Goal: Book appointment/travel/reservation

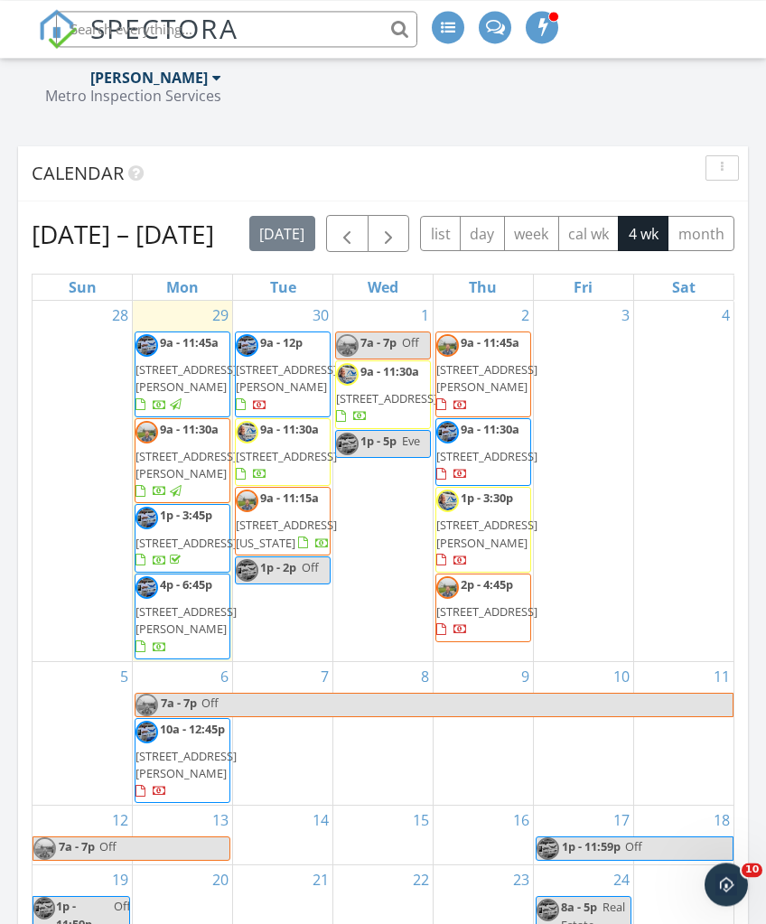
scroll to position [2724, 0]
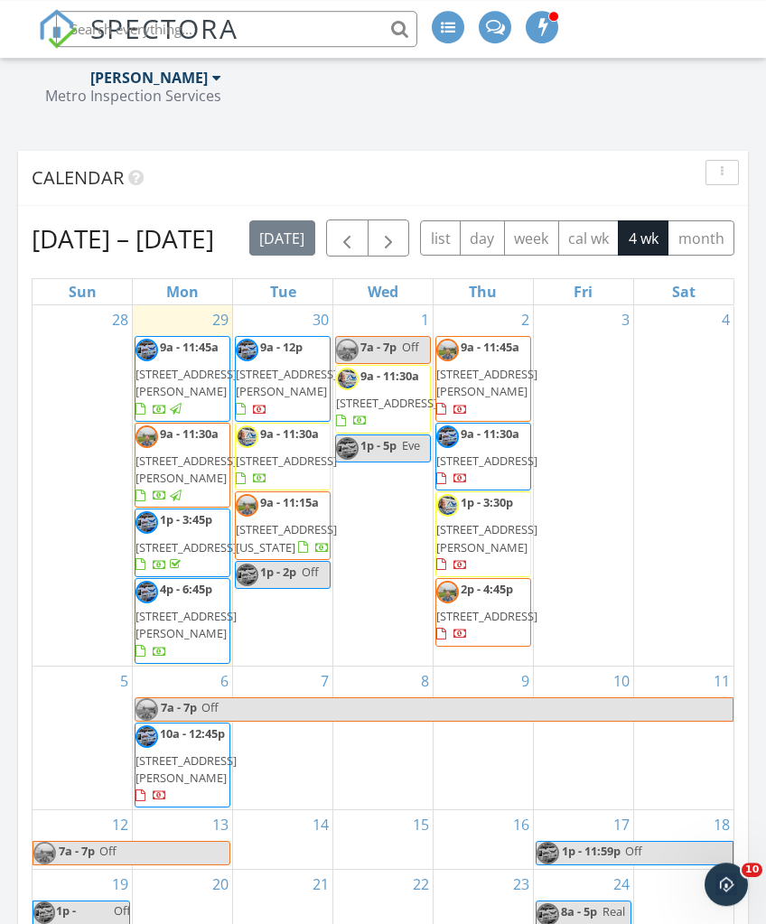
click at [719, 176] on div "button" at bounding box center [721, 172] width 17 height 13
click at [714, 213] on div "Refresh" at bounding box center [705, 214] width 65 height 22
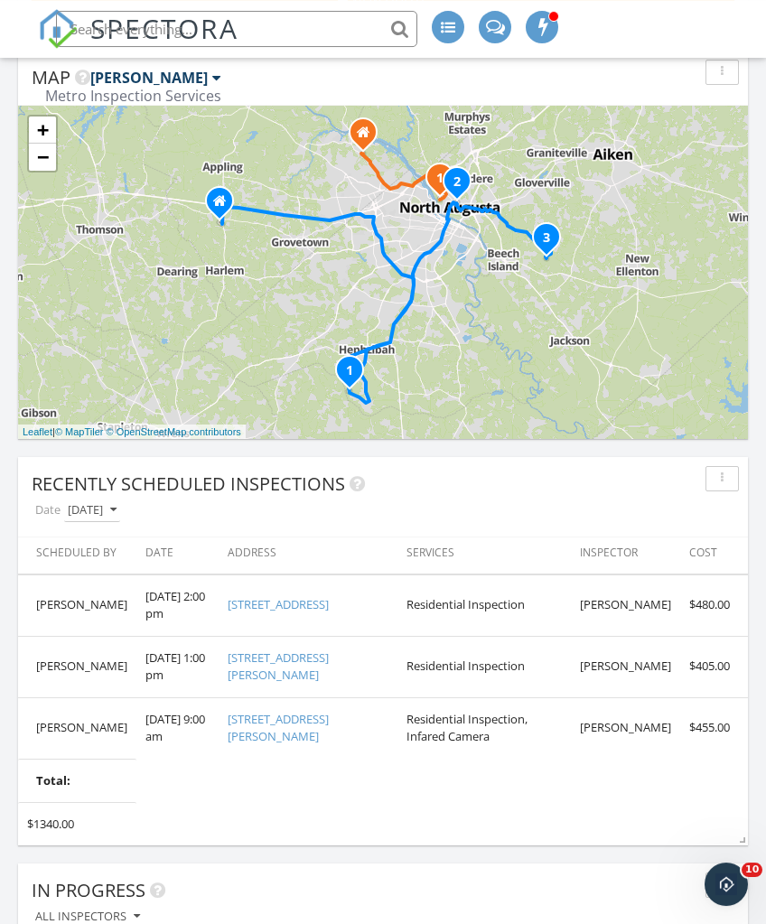
scroll to position [898, 0]
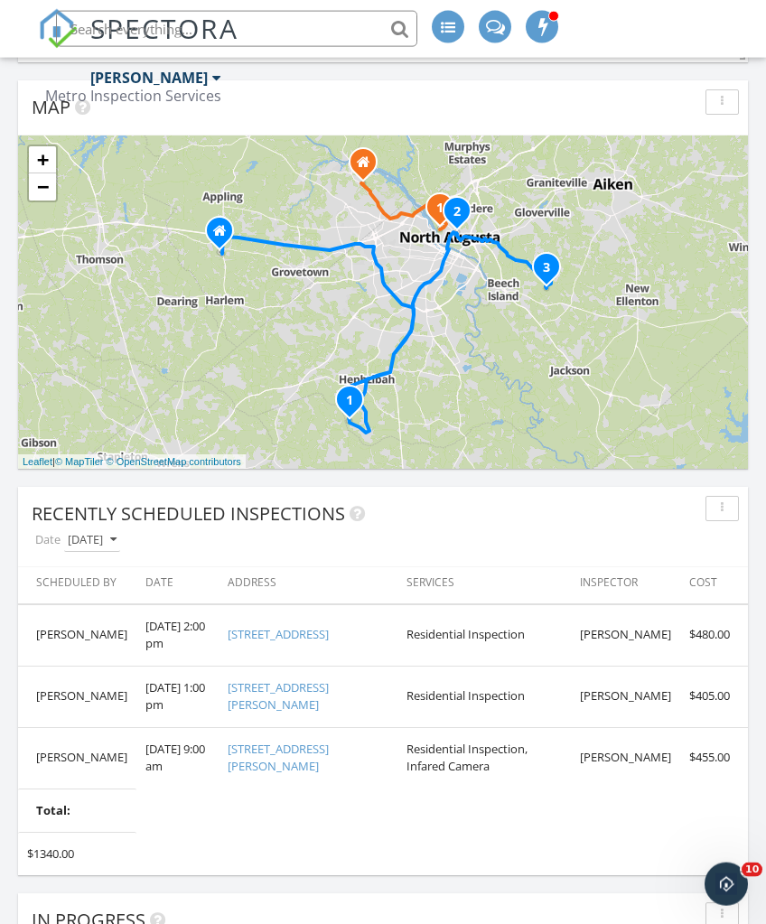
click at [319, 36] on input "text" at bounding box center [236, 29] width 361 height 36
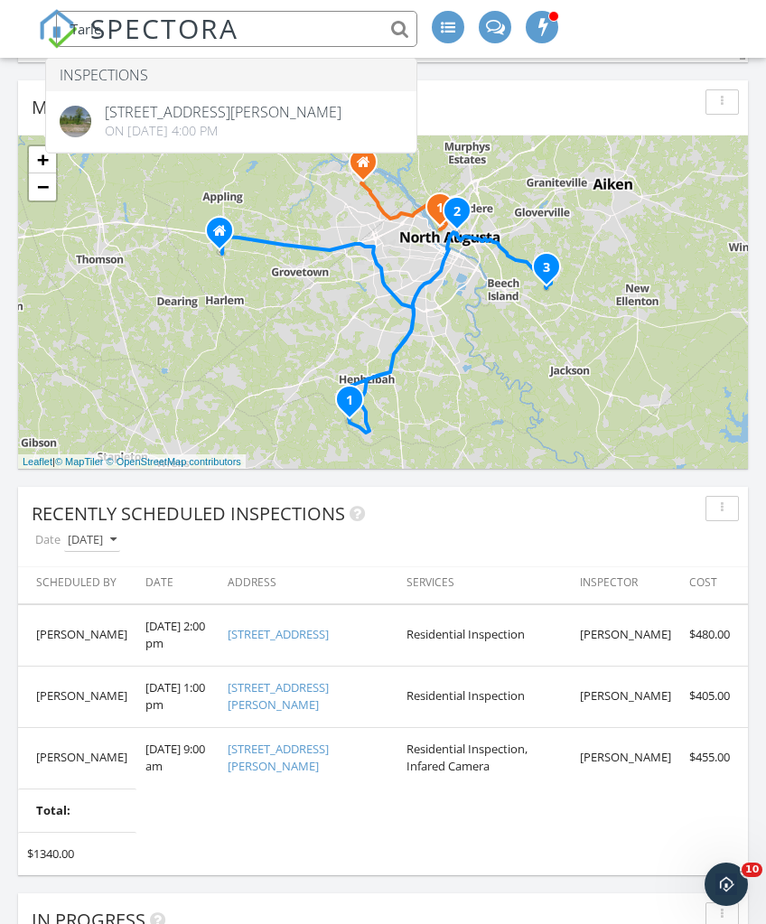
type input "Tarle"
click at [674, 562] on div "Recently Scheduled Inspections Date [DATE]" at bounding box center [382, 526] width 729 height 79
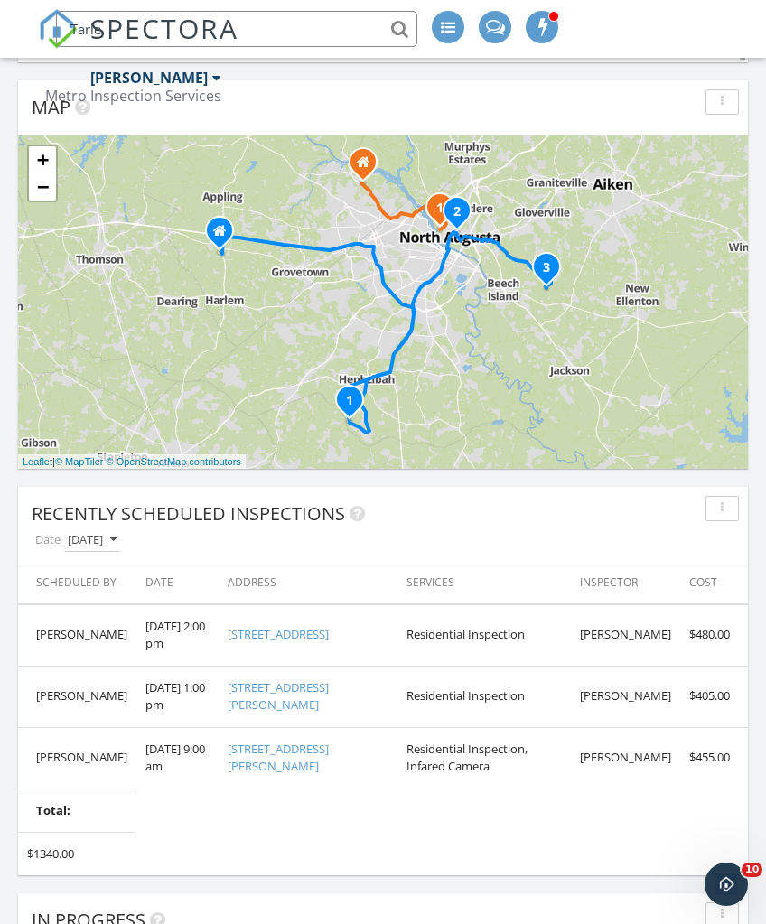
scroll to position [899, 0]
click at [735, 509] on button "button" at bounding box center [721, 507] width 33 height 25
click at [709, 545] on div "Refresh" at bounding box center [705, 549] width 65 height 22
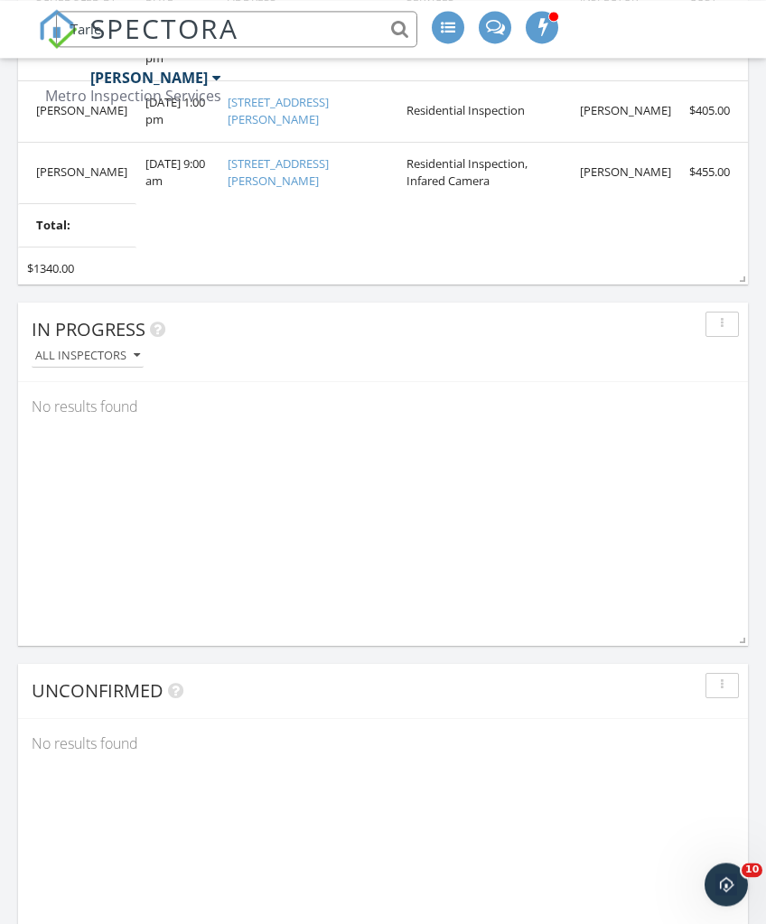
scroll to position [1619, 0]
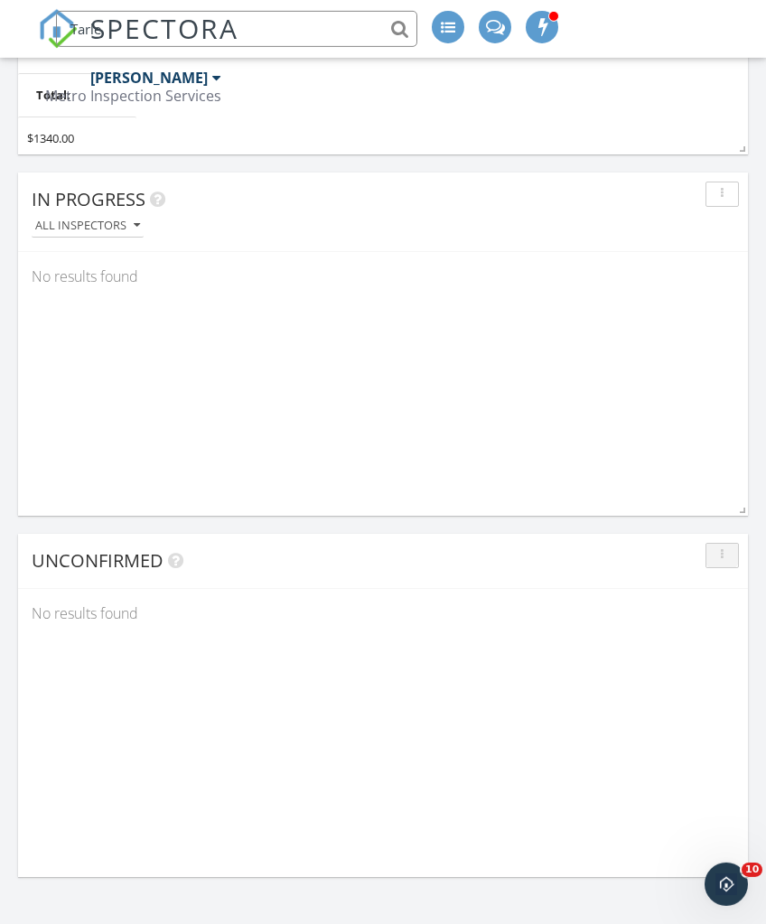
click at [719, 551] on div "button" at bounding box center [721, 555] width 17 height 13
click at [722, 595] on div "Refresh" at bounding box center [705, 596] width 65 height 22
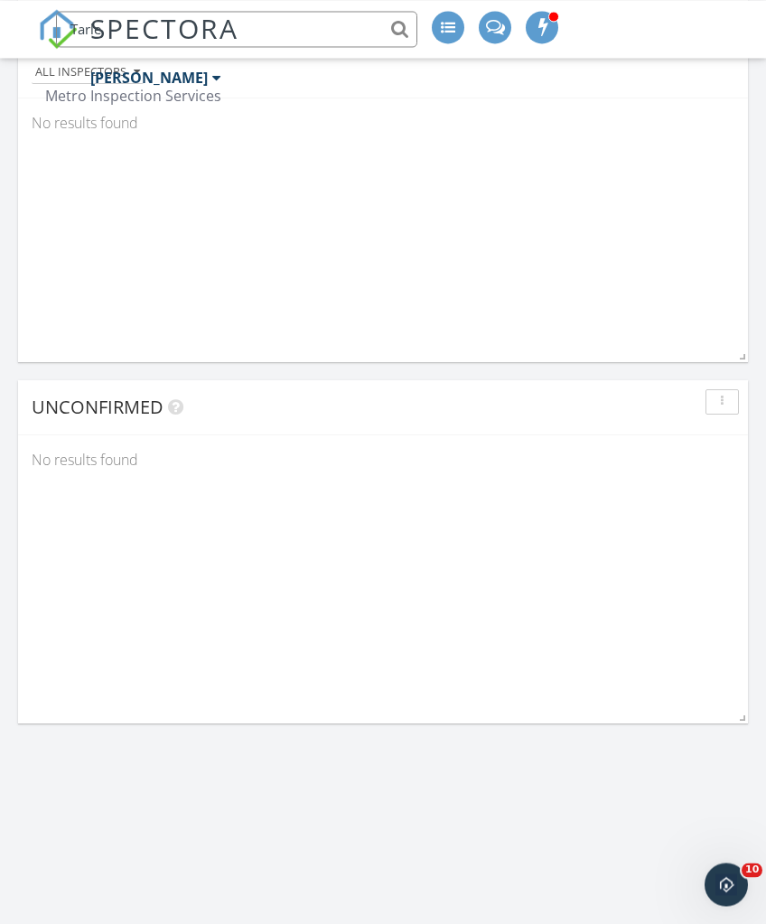
scroll to position [3404, 766]
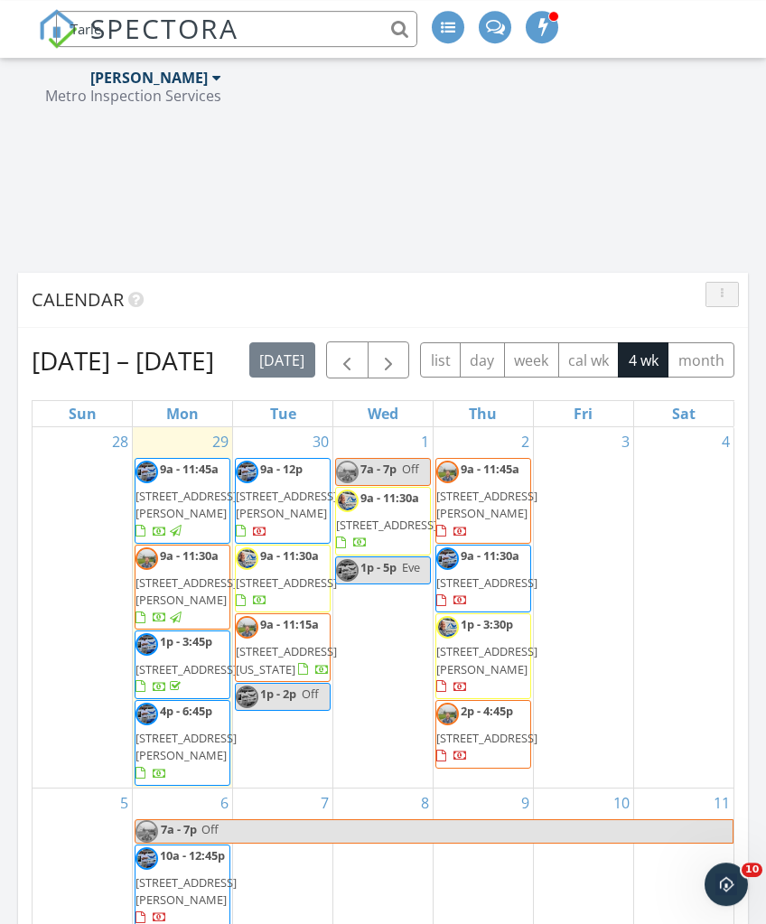
click at [716, 291] on div "button" at bounding box center [721, 294] width 17 height 13
click at [703, 341] on div "Refresh" at bounding box center [705, 336] width 65 height 22
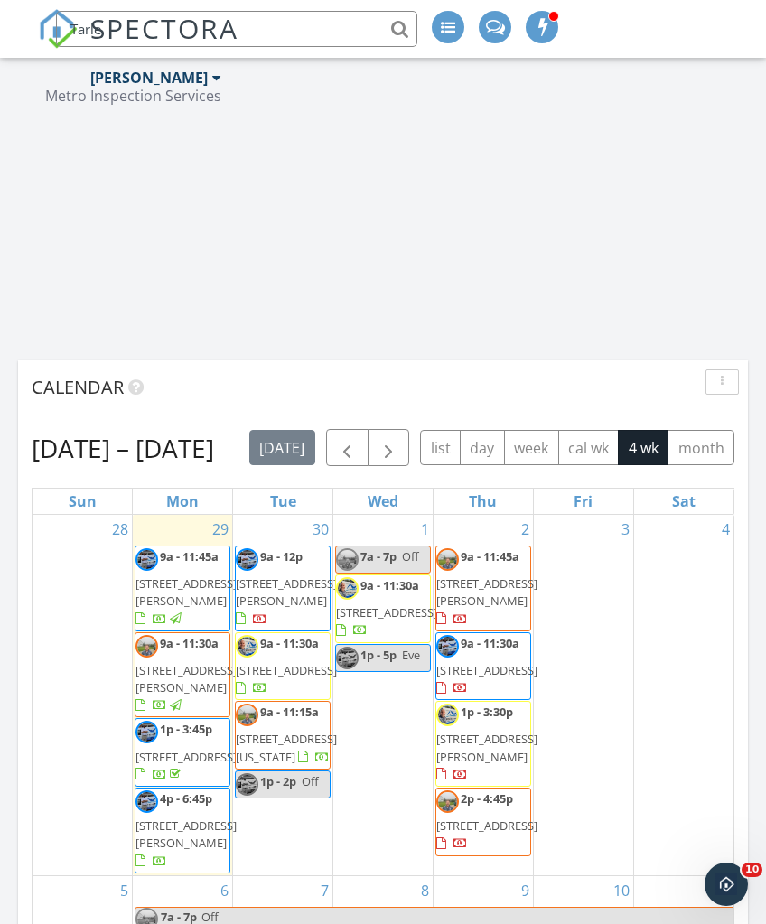
scroll to position [0, 0]
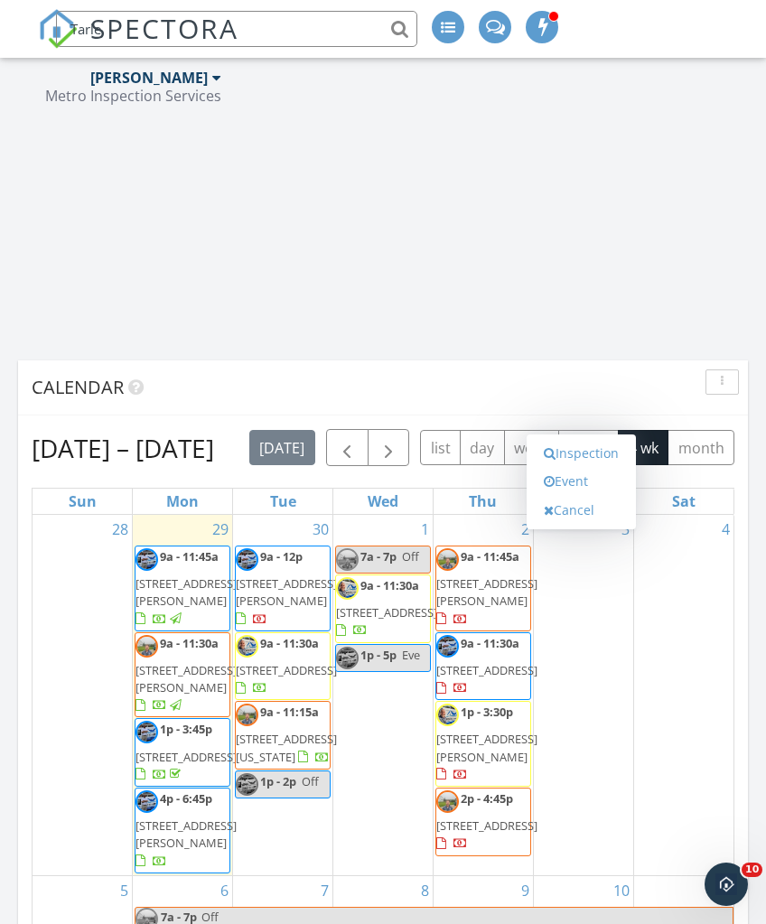
click at [560, 496] on link "Event" at bounding box center [580, 481] width 93 height 29
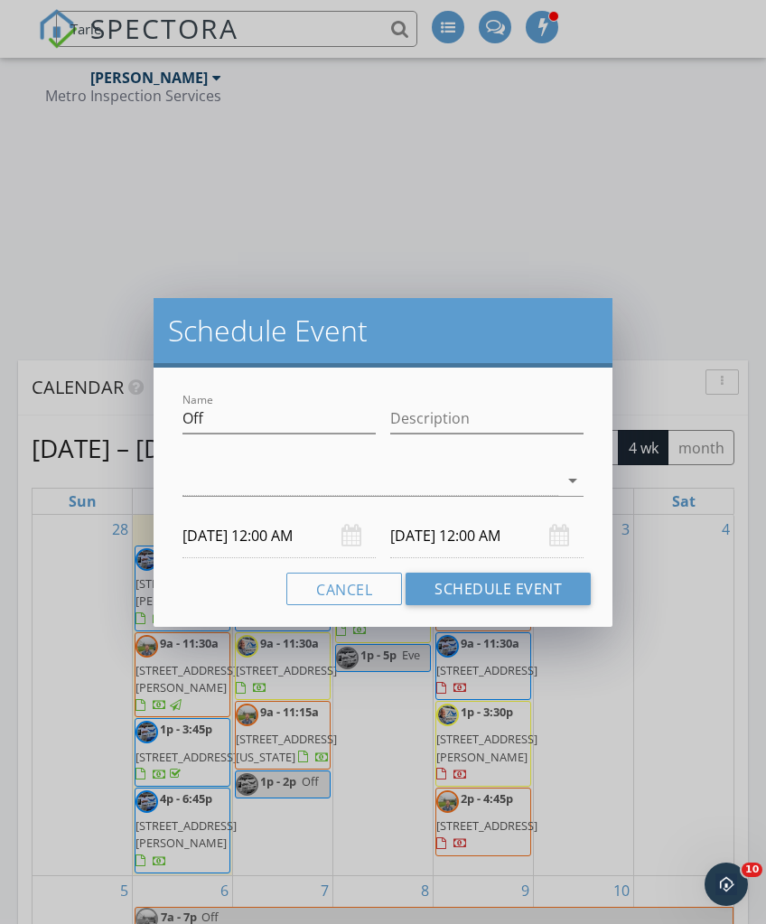
click at [231, 467] on div at bounding box center [370, 481] width 376 height 30
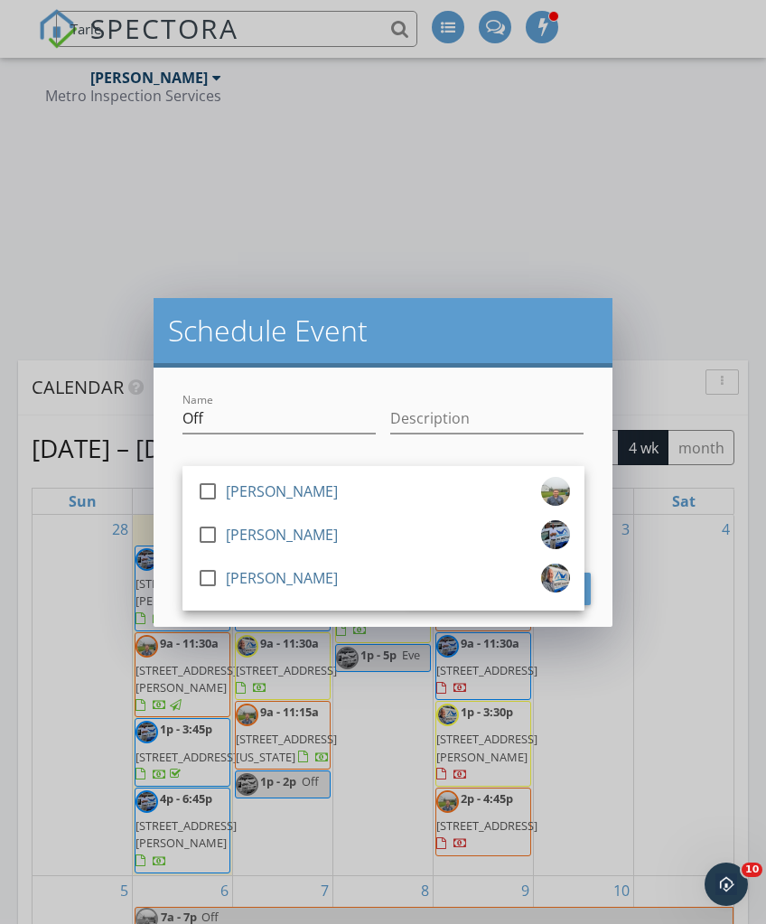
click at [204, 530] on div at bounding box center [207, 534] width 31 height 31
click at [209, 353] on div "Schedule Event" at bounding box center [383, 333] width 460 height 70
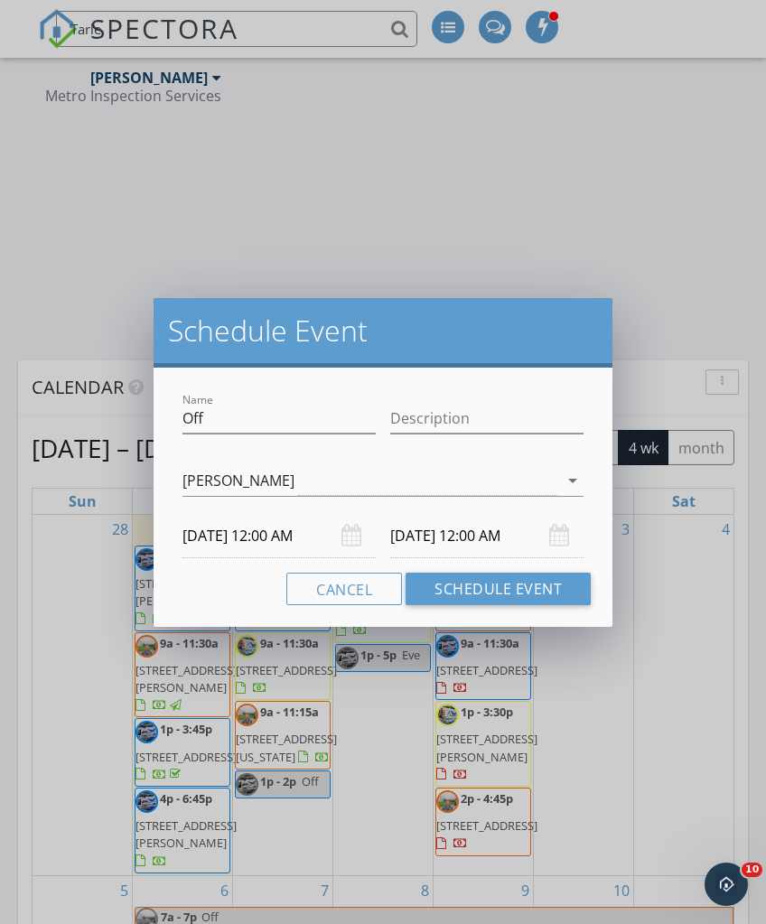
click at [221, 533] on input "[DATE] 12:00 AM" at bounding box center [278, 536] width 193 height 44
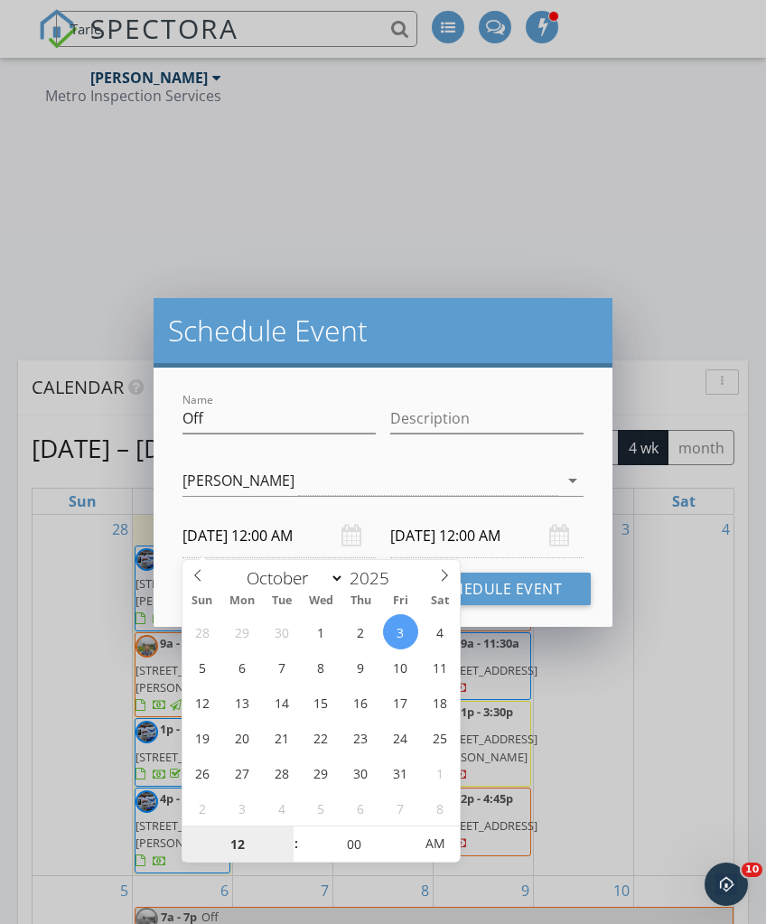
click at [229, 835] on input "12" at bounding box center [237, 844] width 111 height 36
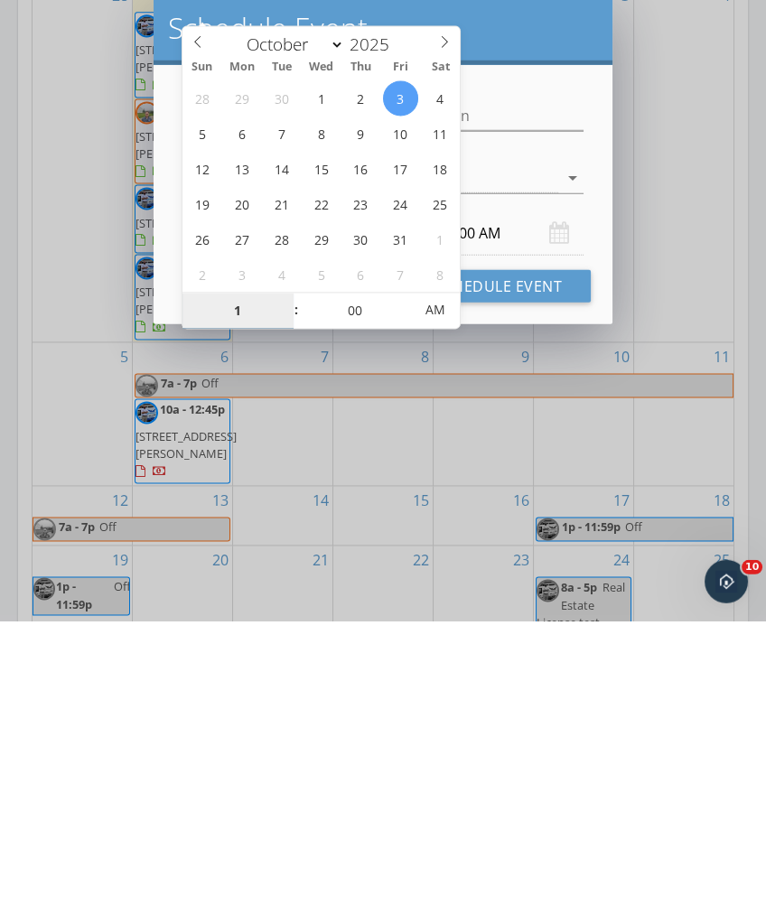
type input "01"
type input "[DATE] 1:00 PM"
click at [538, 312] on h2 "Schedule Event" at bounding box center [383, 330] width 431 height 36
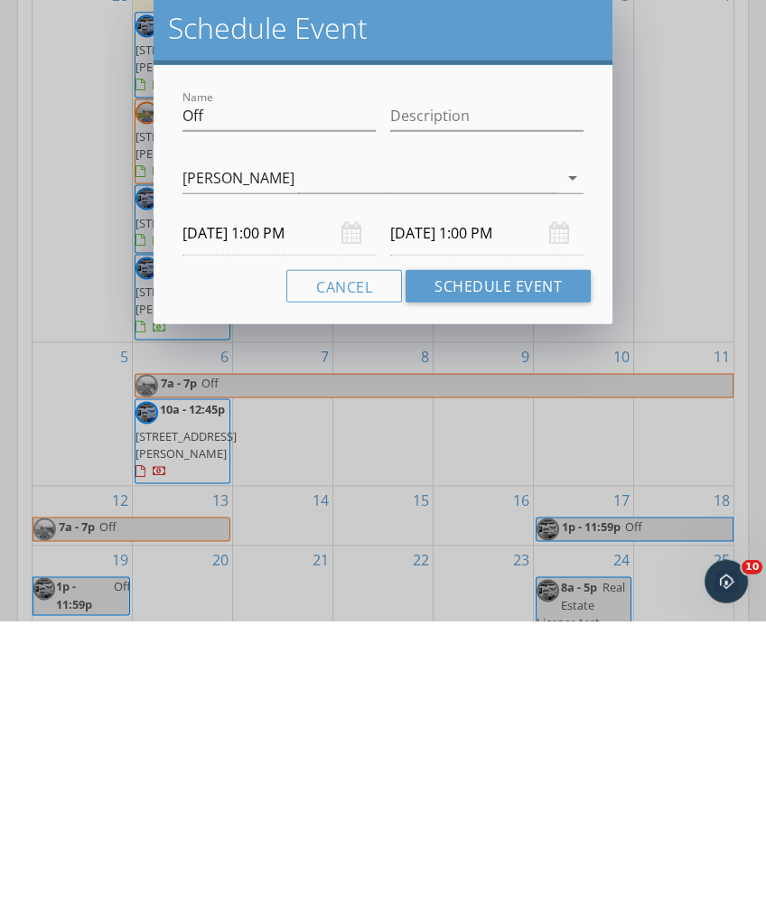
scroll to position [3047, 0]
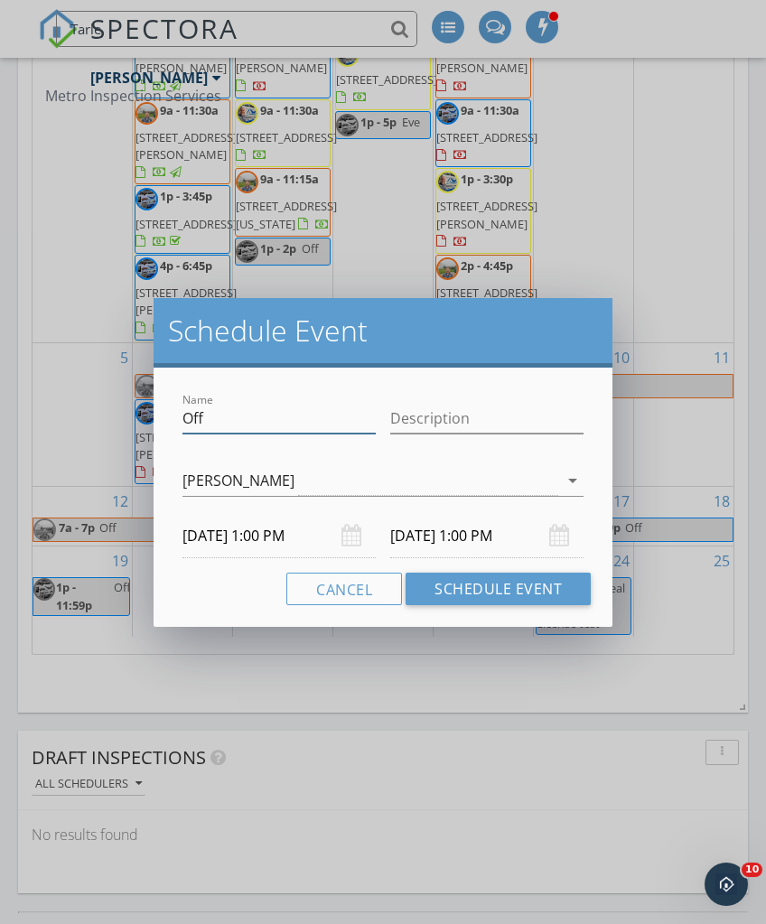
click at [264, 404] on input "Off" at bounding box center [278, 419] width 193 height 30
click at [223, 421] on input "Off" at bounding box center [278, 419] width 193 height 30
type input "O"
type input "Reinspectuon"
click at [481, 531] on input "[DATE] 1:00 PM" at bounding box center [486, 536] width 193 height 44
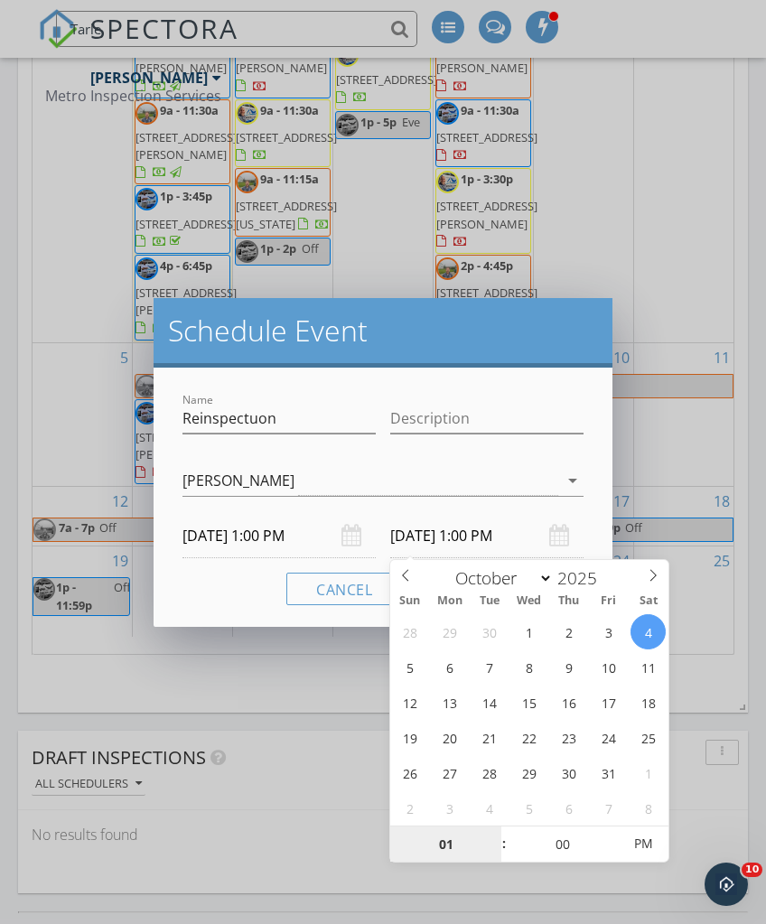
type input "[DATE] 1:00 PM"
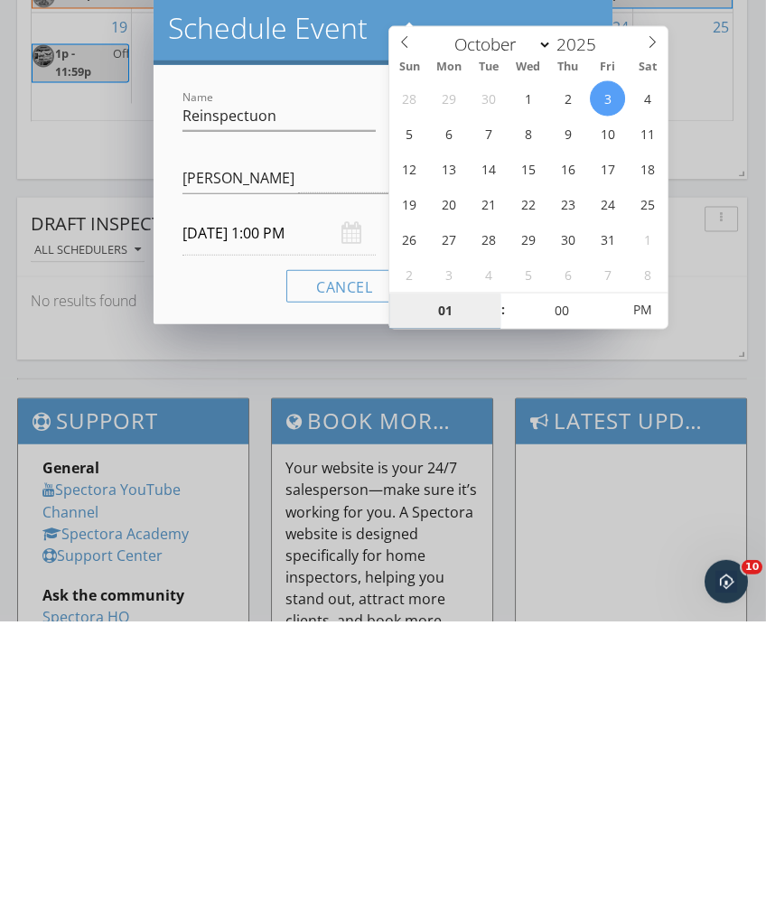
type input "2"
click at [236, 312] on h2 "Schedule Event" at bounding box center [383, 330] width 431 height 36
type input "[DATE] 2:00 PM"
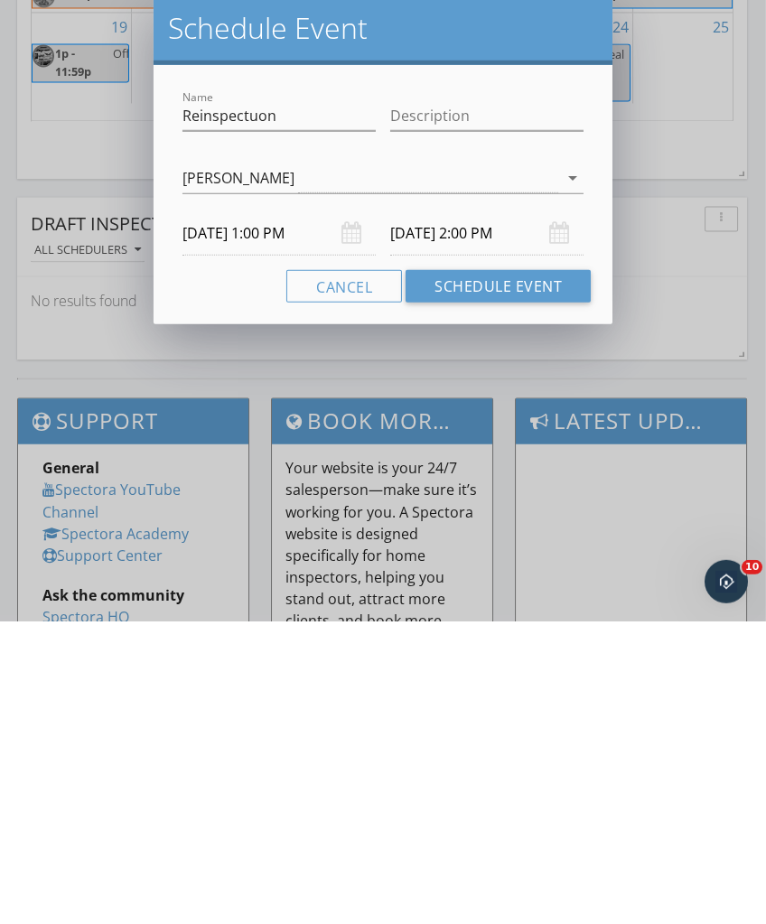
scroll to position [3580, 2]
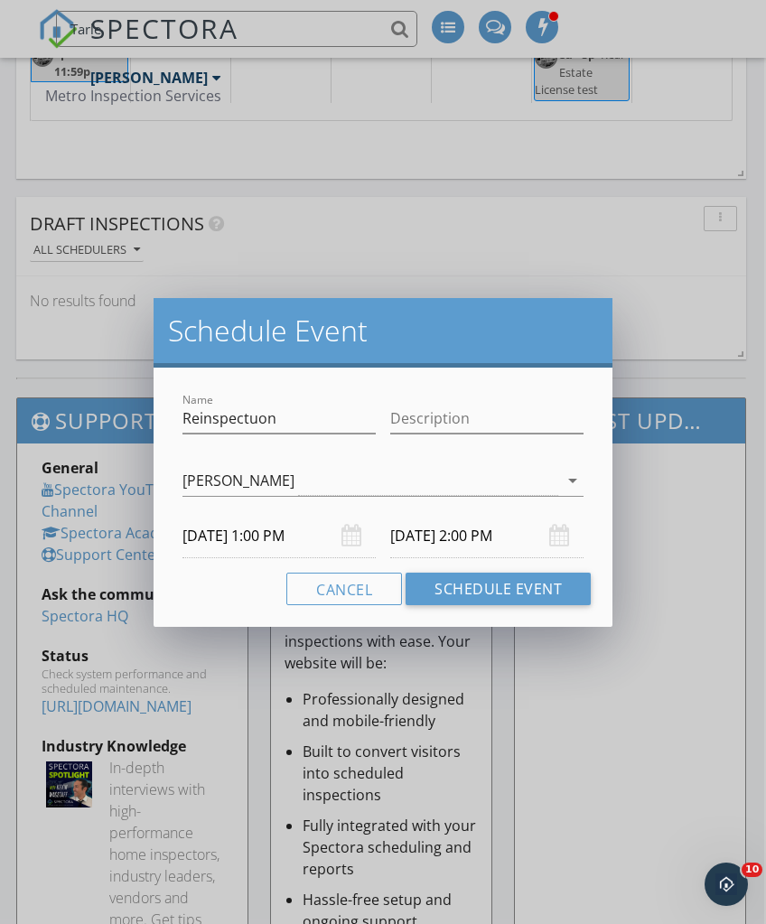
click at [515, 592] on button "Schedule Event" at bounding box center [497, 588] width 185 height 32
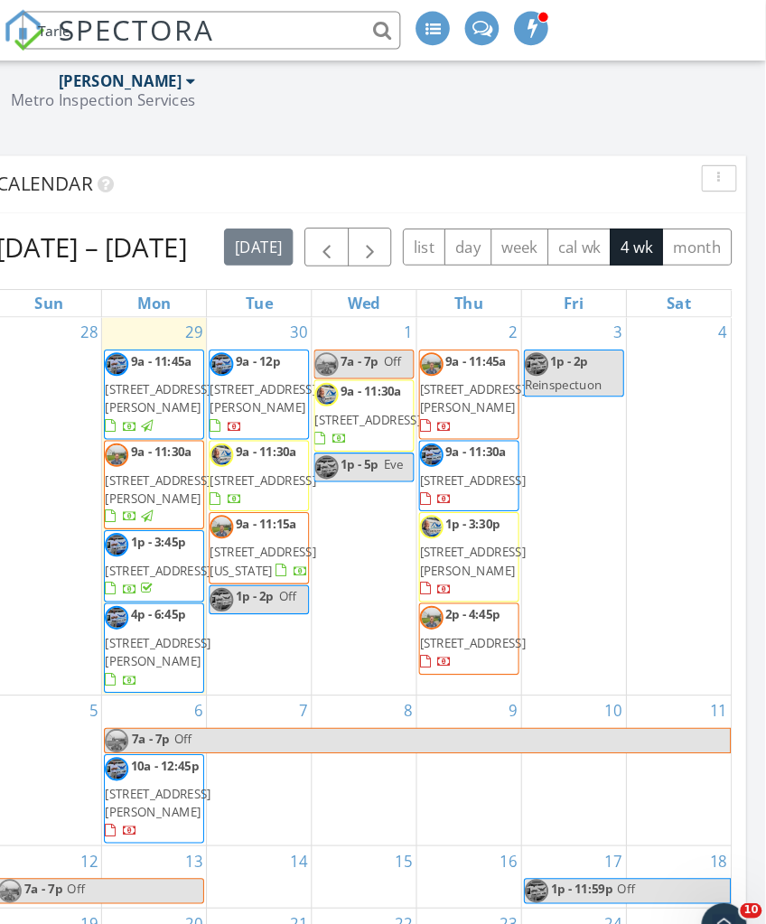
scroll to position [2718, 1]
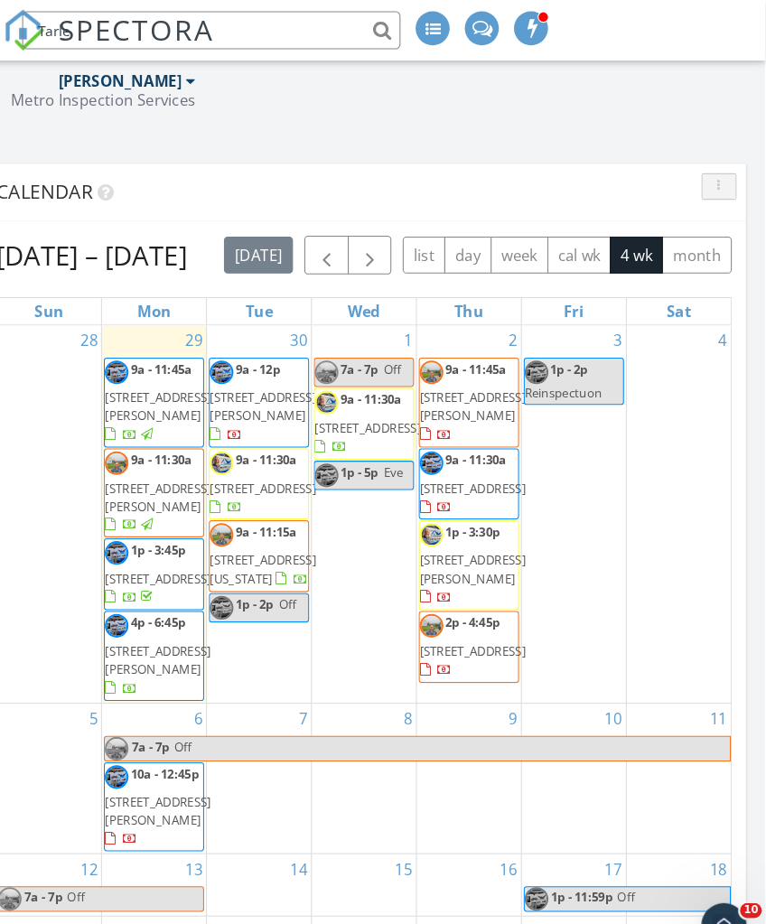
click at [712, 177] on div "button" at bounding box center [720, 178] width 17 height 13
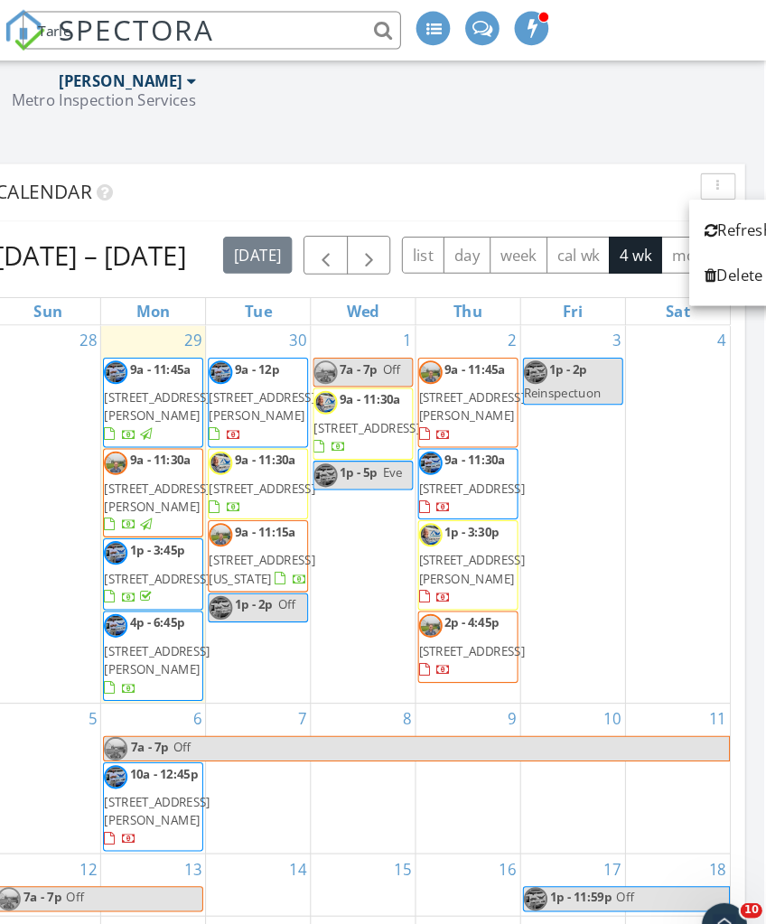
click at [707, 215] on div "Refresh" at bounding box center [739, 220] width 65 height 22
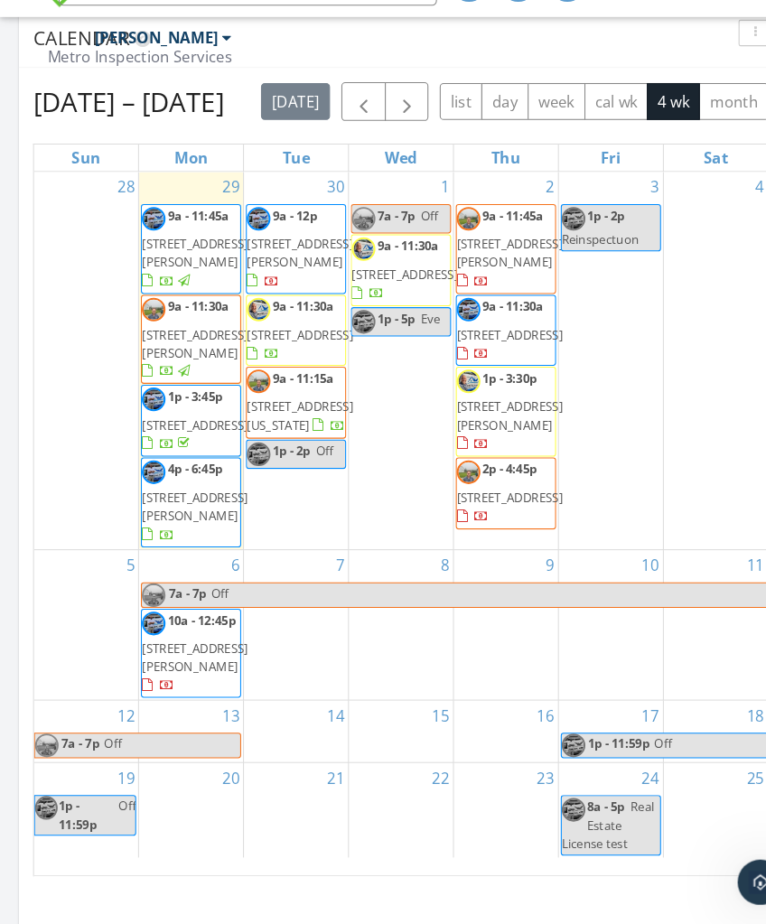
scroll to position [9, 9]
click at [705, 60] on button "button" at bounding box center [721, 72] width 33 height 25
click at [701, 104] on div "Refresh" at bounding box center [705, 115] width 65 height 22
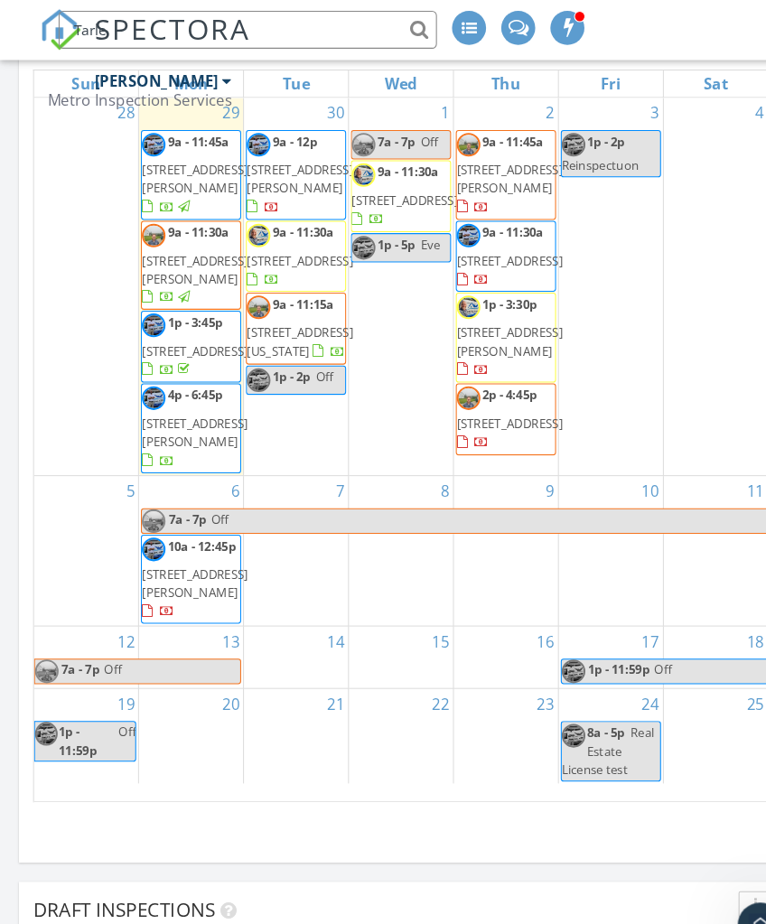
scroll to position [2936, 0]
